Goal: Information Seeking & Learning: Learn about a topic

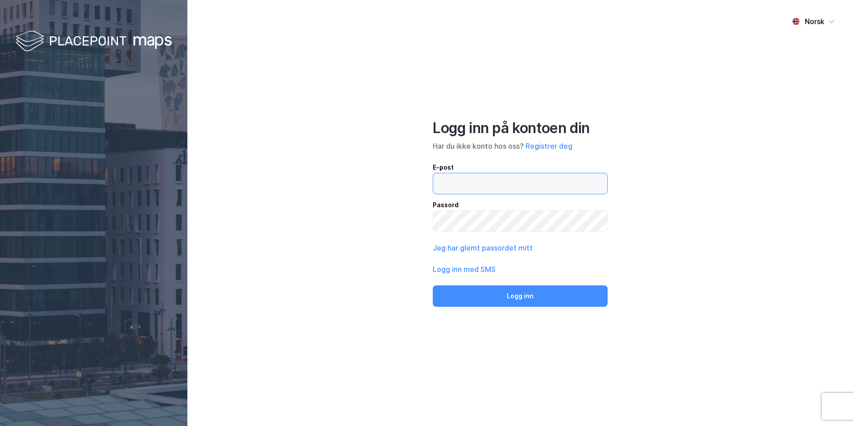
click at [554, 182] on input "email" at bounding box center [520, 183] width 174 height 21
type input "[EMAIL_ADDRESS][DOMAIN_NAME]"
click at [433, 285] on button "Logg inn" at bounding box center [520, 295] width 175 height 21
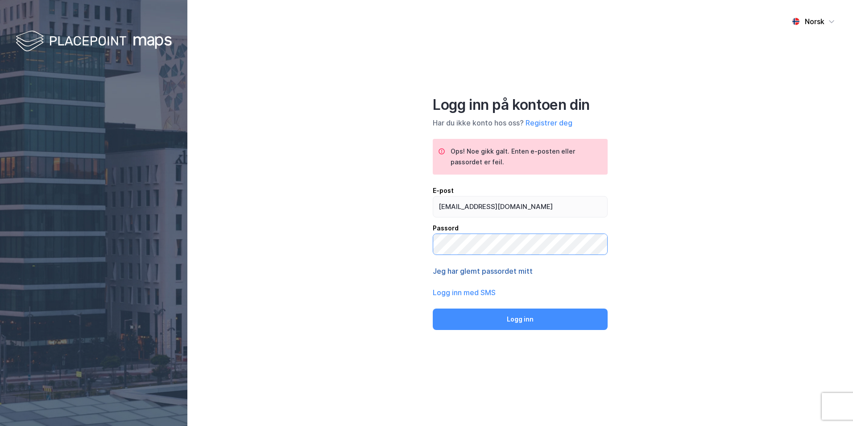
click at [433, 308] on button "Logg inn" at bounding box center [520, 318] width 175 height 21
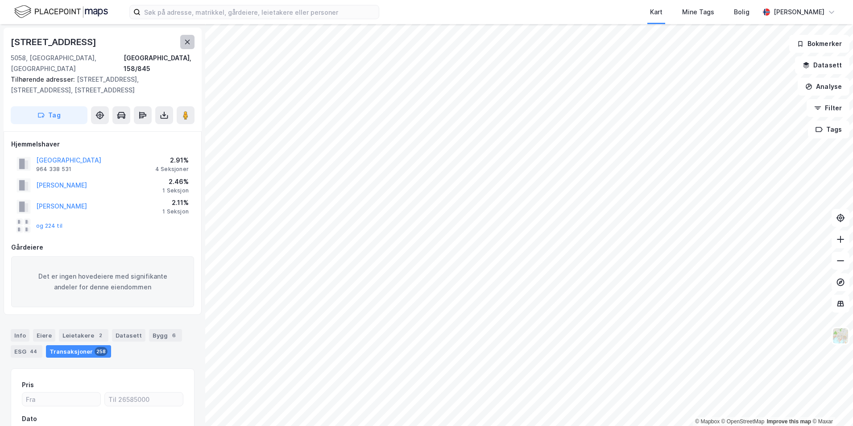
click at [186, 42] on icon at bounding box center [187, 41] width 7 height 7
